Goal: Find specific page/section: Find specific page/section

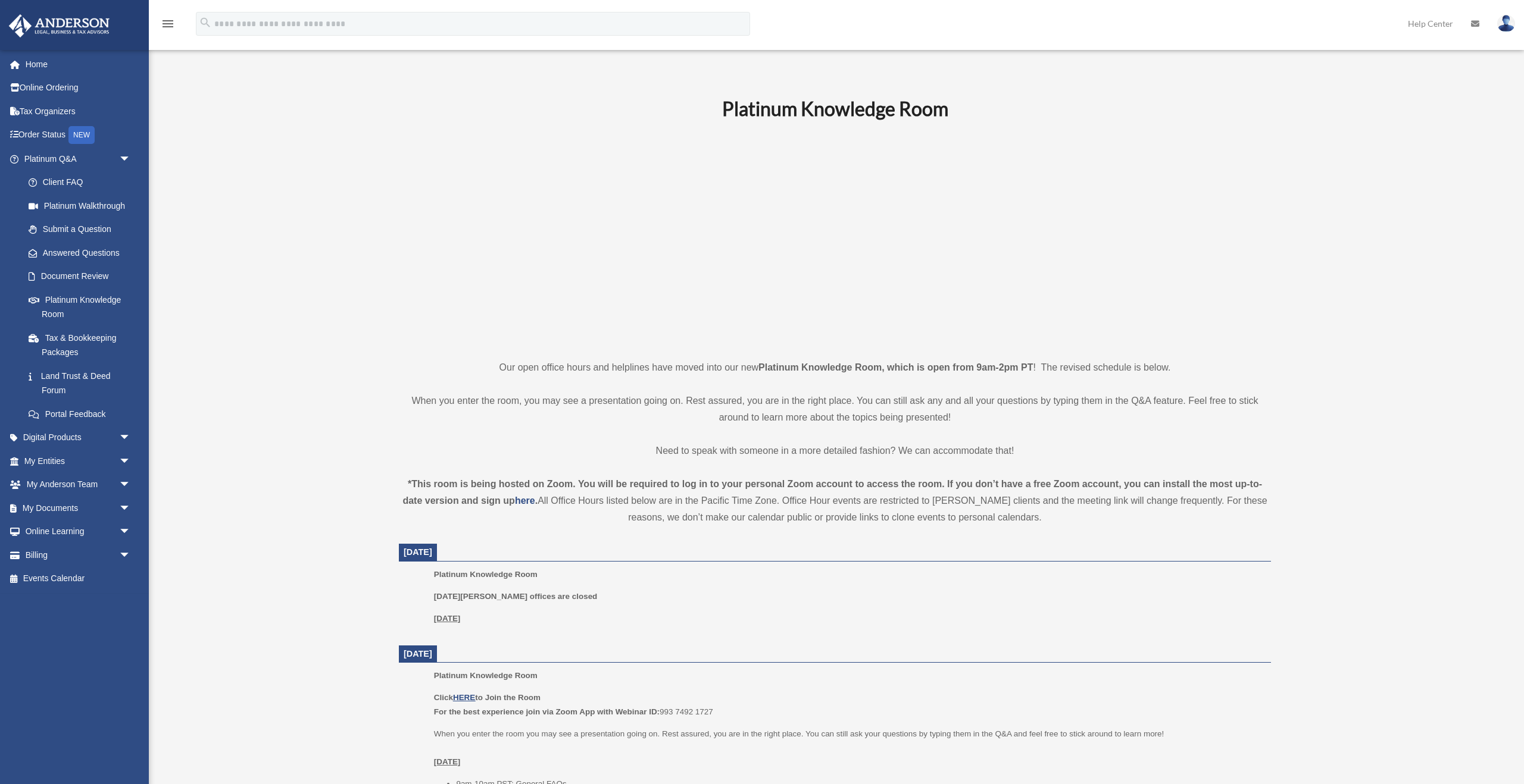
scroll to position [99, 0]
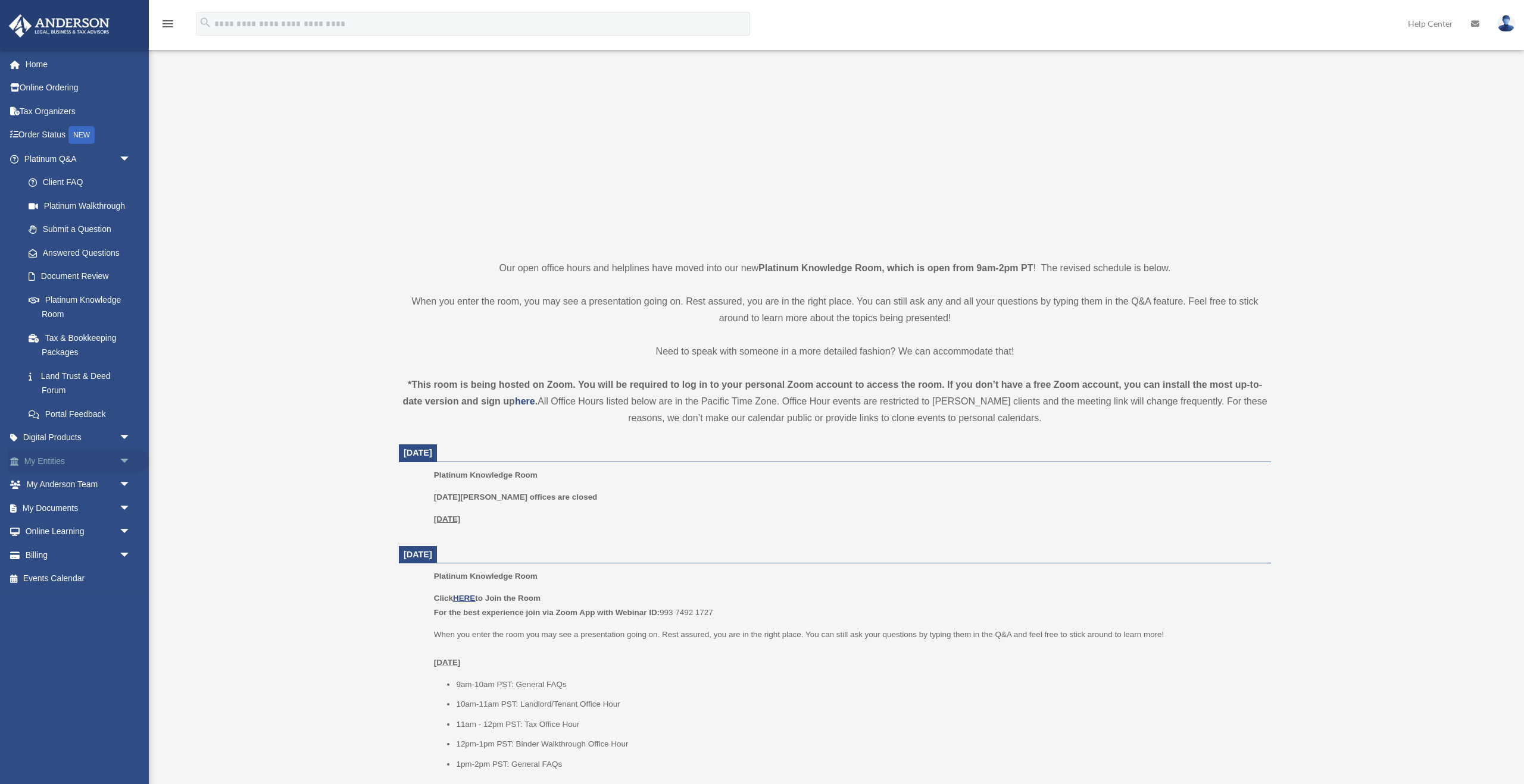
click at [49, 462] on link "My Entities arrow_drop_down" at bounding box center [79, 462] width 141 height 24
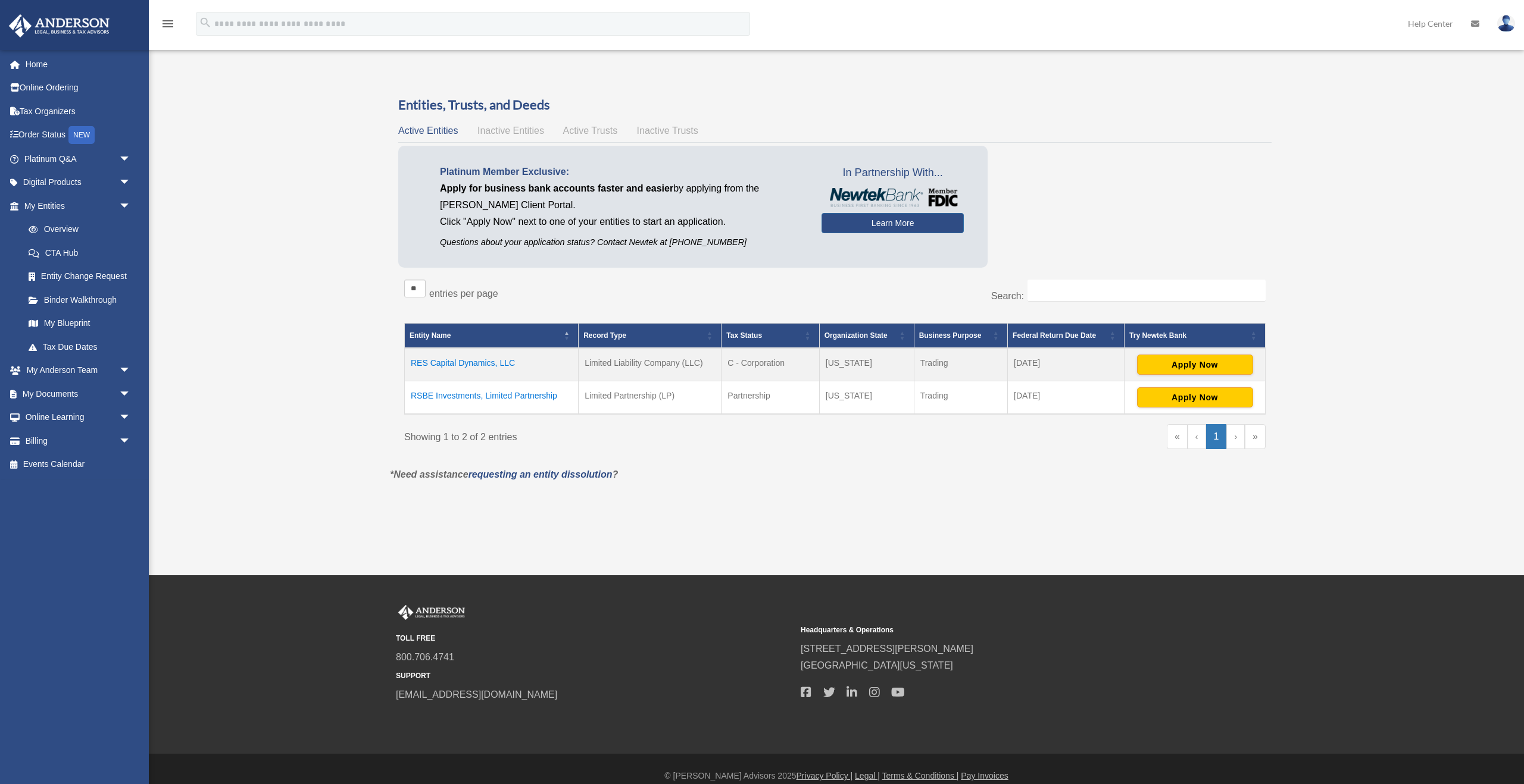
click at [478, 362] on td "RES Capital Dynamics, LLC" at bounding box center [491, 365] width 173 height 33
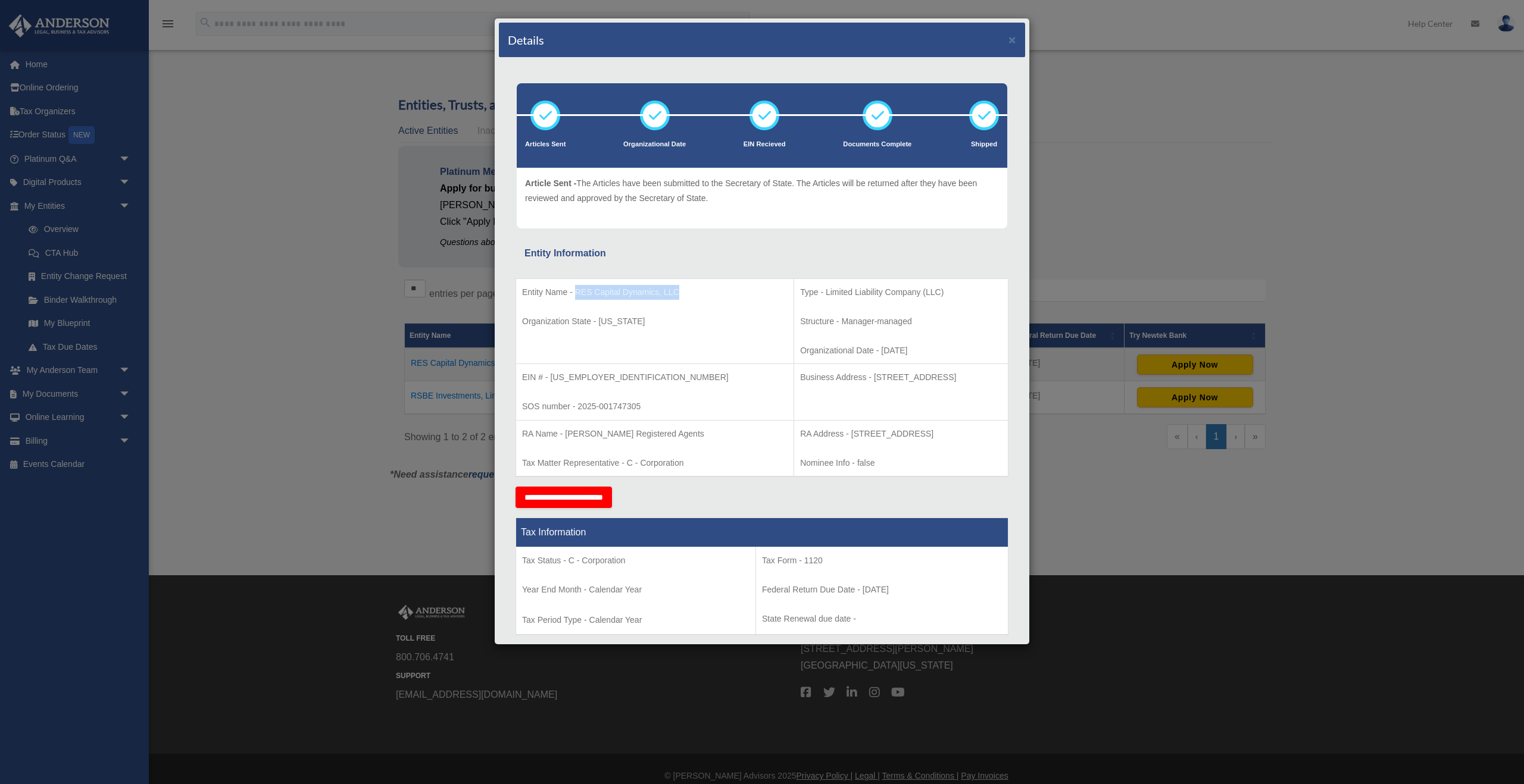
drag, startPoint x: 574, startPoint y: 290, endPoint x: 680, endPoint y: 291, distance: 106.0
click at [680, 291] on p "Entity Name - RES Capital Dynamics, LLC" at bounding box center [654, 293] width 265 height 15
copy p "RES Capital Dynamics, LLC"
